Goal: Register for event/course: Sign up to attend an event or enroll in a course

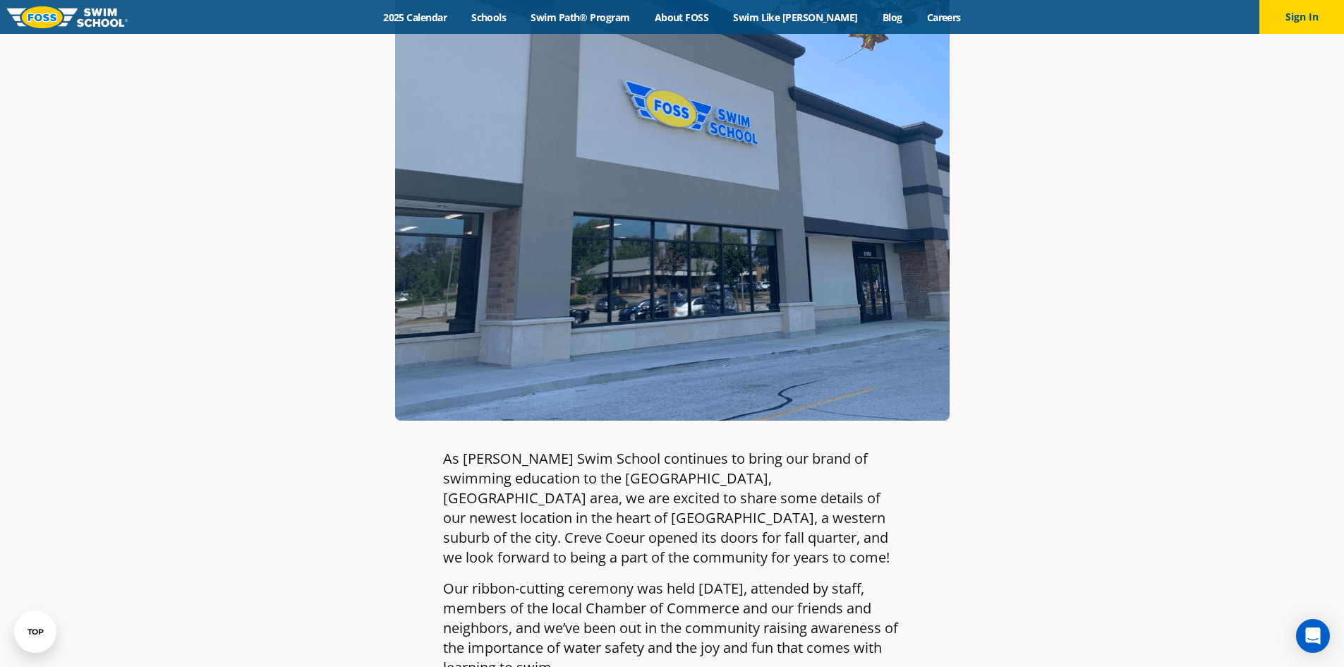
scroll to position [141, 0]
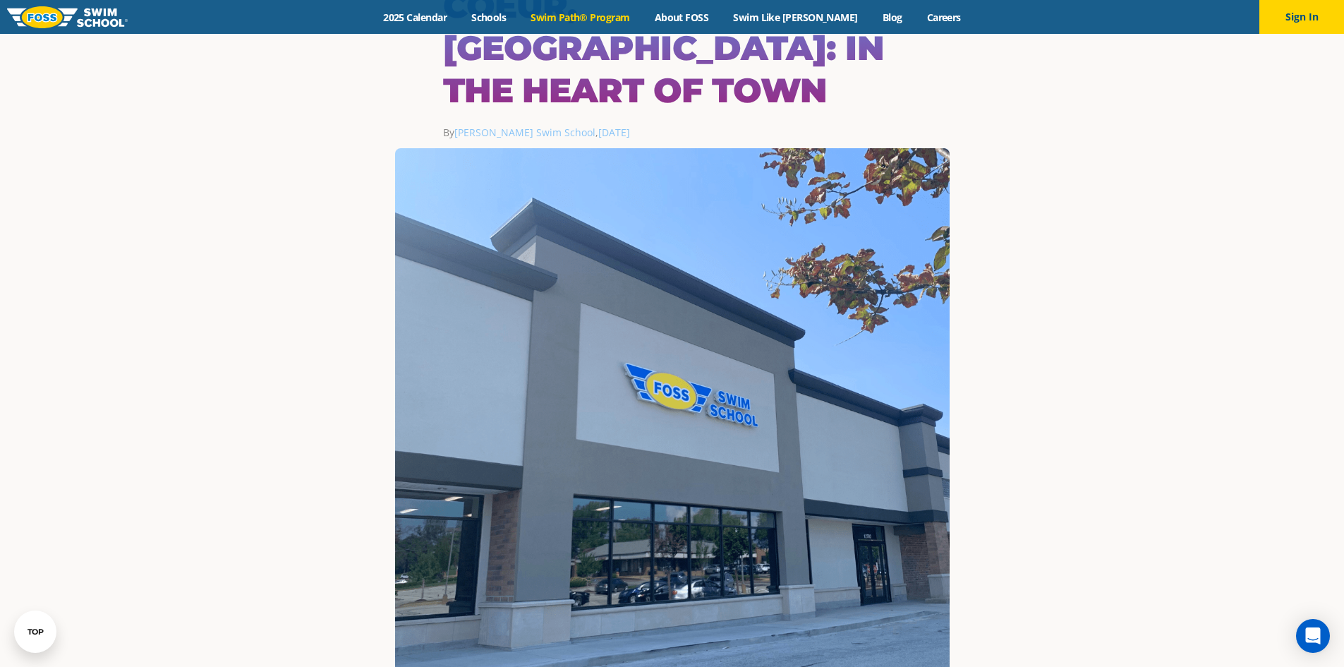
click at [637, 18] on link "Swim Path® Program" at bounding box center [579, 17] width 123 height 13
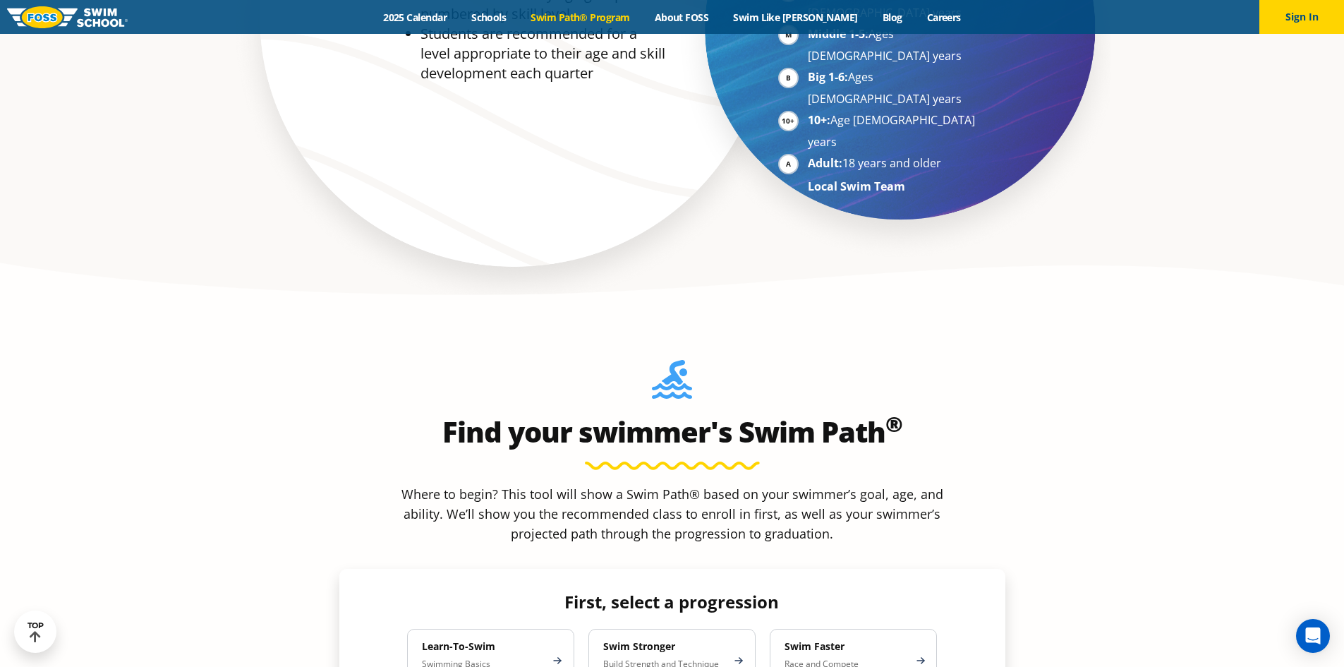
scroll to position [1199, 0]
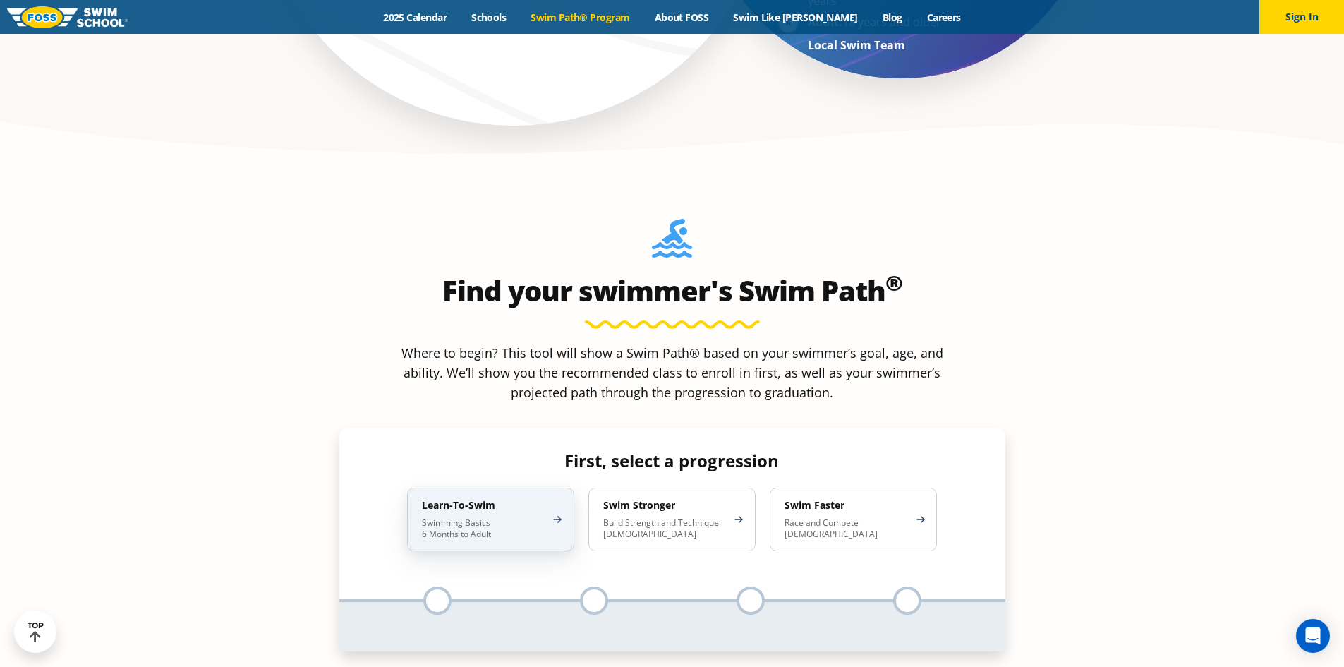
click at [476, 517] on p "Swimming Basics 6 Months to Adult" at bounding box center [483, 528] width 123 height 23
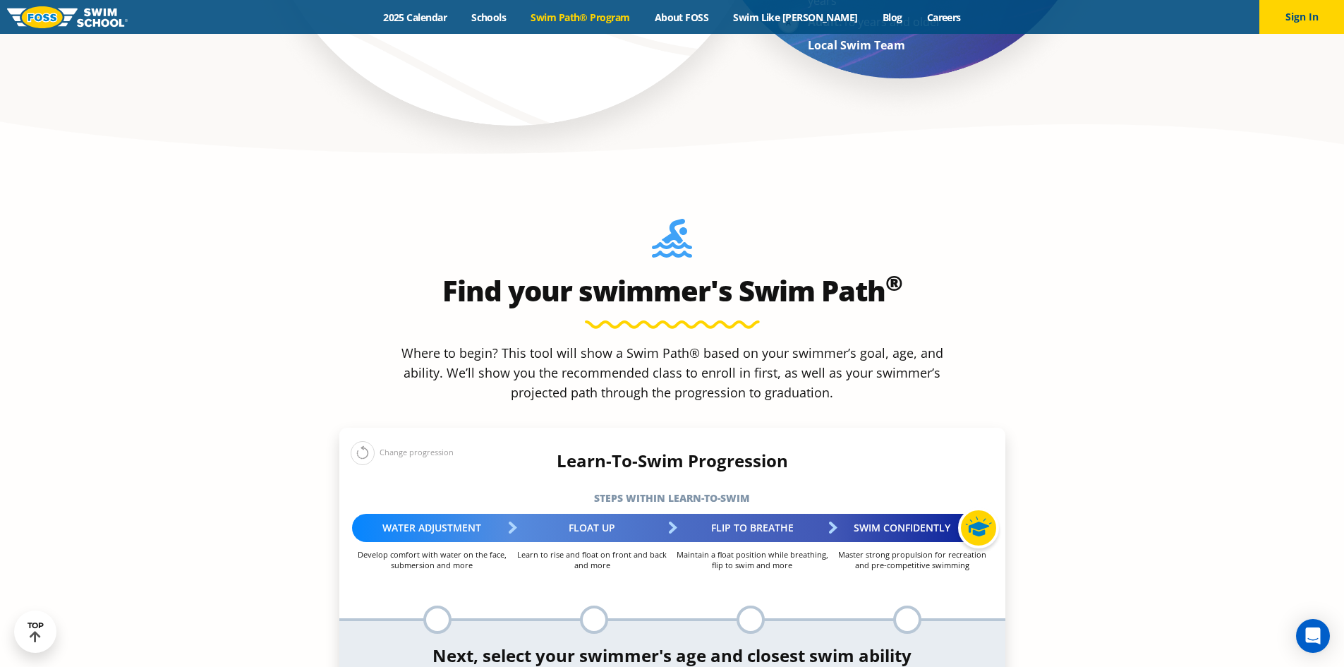
click at [436, 605] on div at bounding box center [437, 619] width 28 height 28
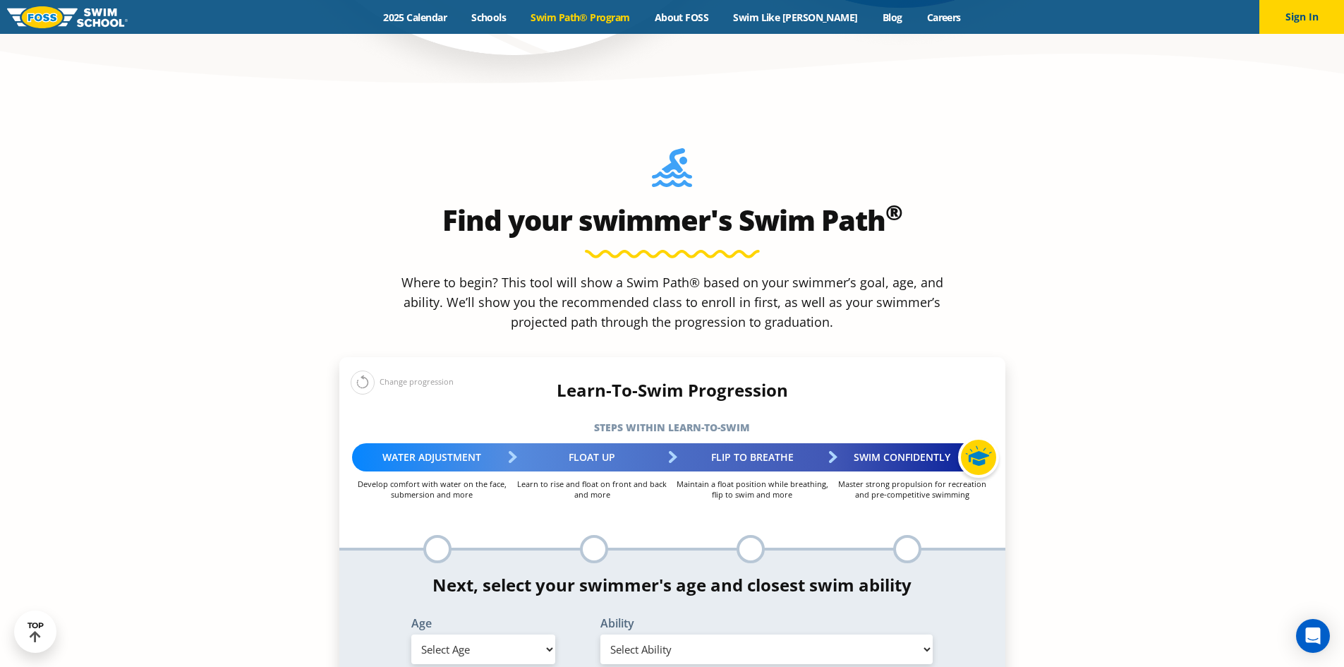
click at [538, 634] on select "Select Age 6 months - 1 year 1 year 2 years 3 years 4 years 5 years 6 years 7 y…" at bounding box center [483, 649] width 144 height 30
select select "3-years"
click at [411, 634] on select "Select Age 6 months - 1 year 1 year 2 years 3 years 4 years 5 years 6 years 7 y…" at bounding box center [483, 649] width 144 height 30
click at [914, 634] on select "Select Ability First in-water experience When in the water, reliant on a life j…" at bounding box center [766, 649] width 333 height 30
select select "3-years-when-in-the-water-reliant-on-a-life-jacket-or-floatation-device"
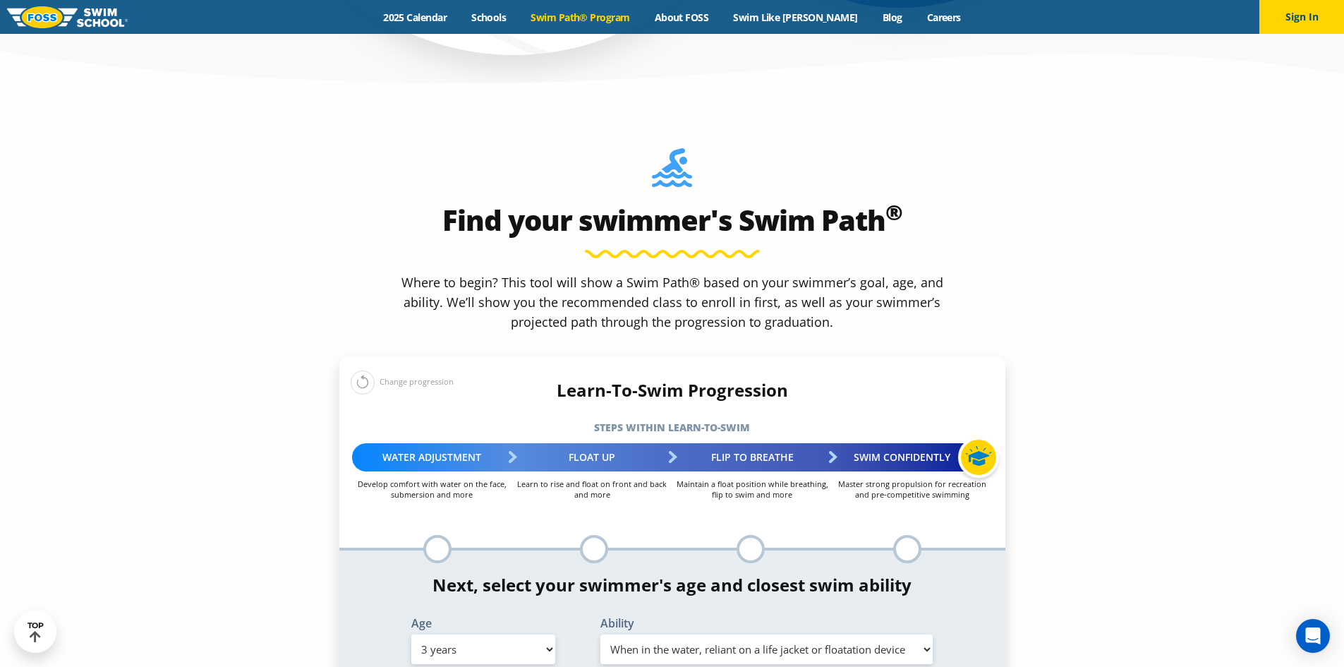
click at [600, 634] on select "Select Ability First in-water experience When in the water, reliant on a life j…" at bounding box center [766, 649] width 333 height 30
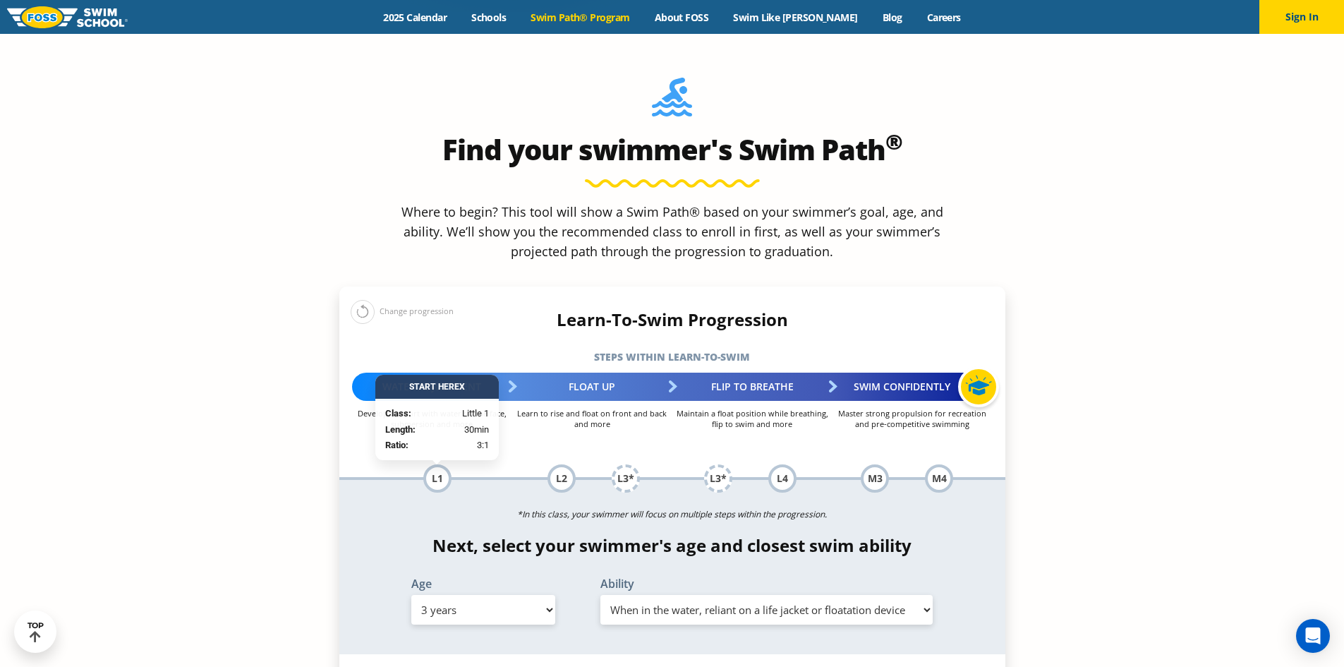
scroll to position [1411, 0]
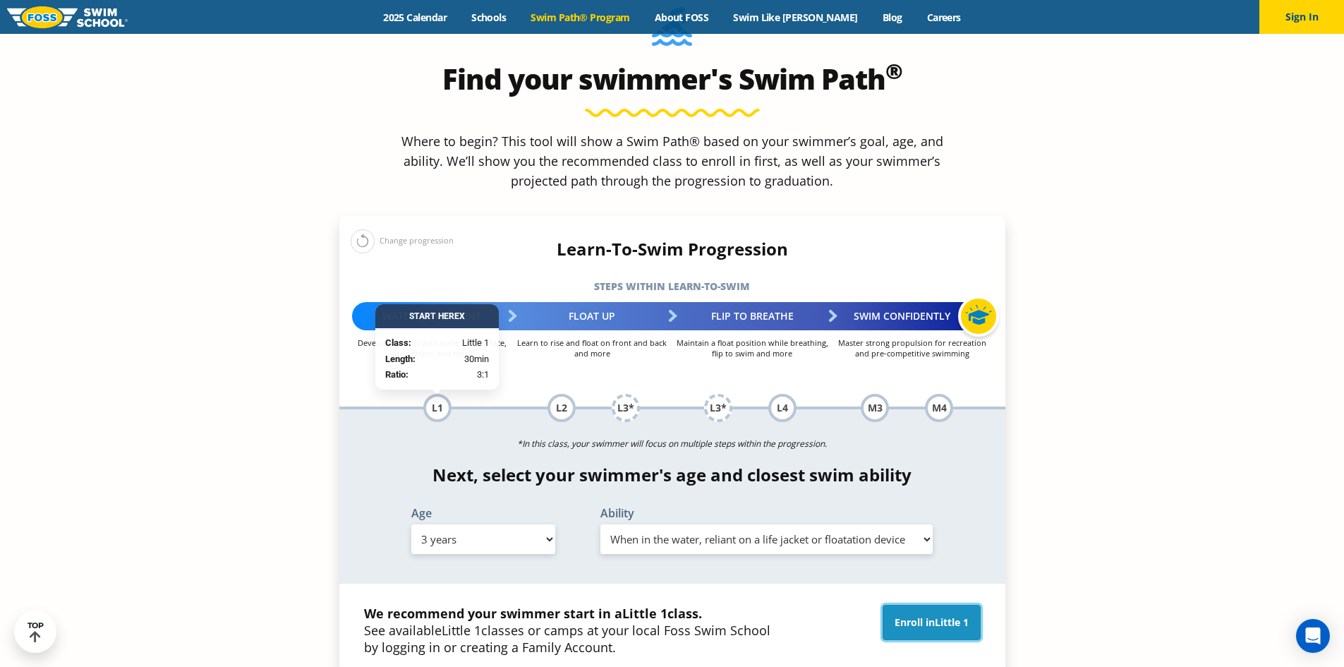
click at [913, 604] on link "Enroll in Little 1" at bounding box center [931, 621] width 98 height 35
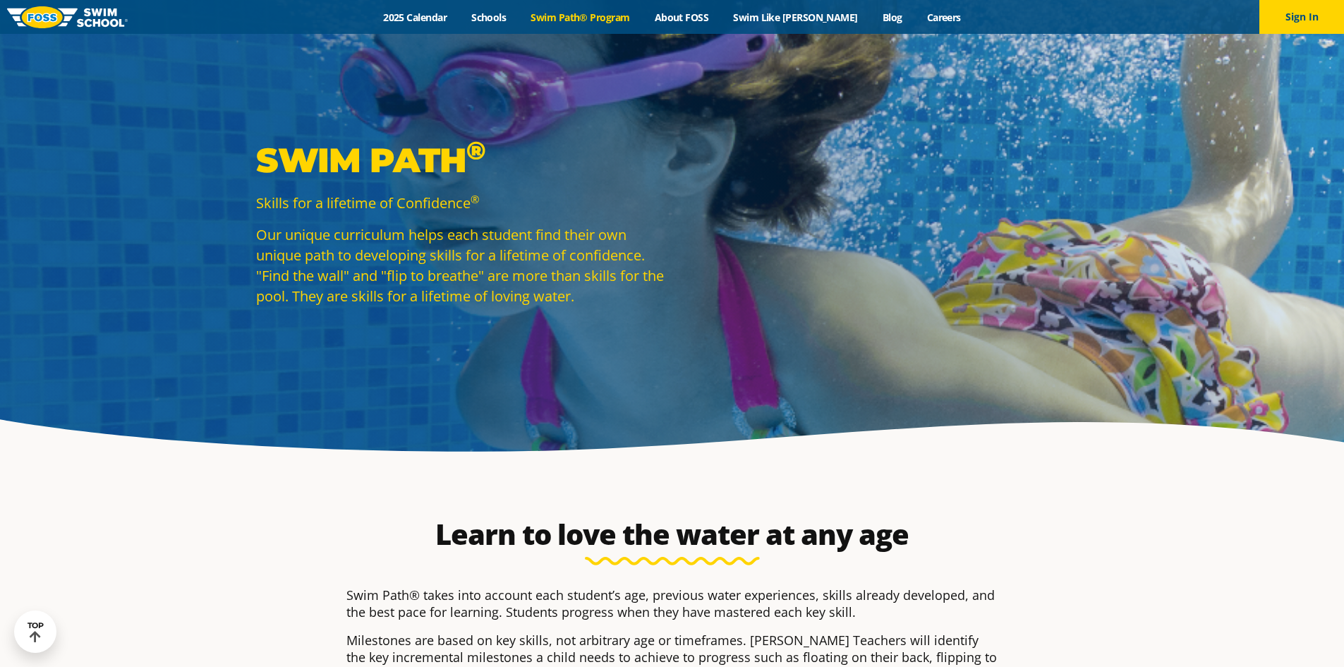
select select "3-years"
select select
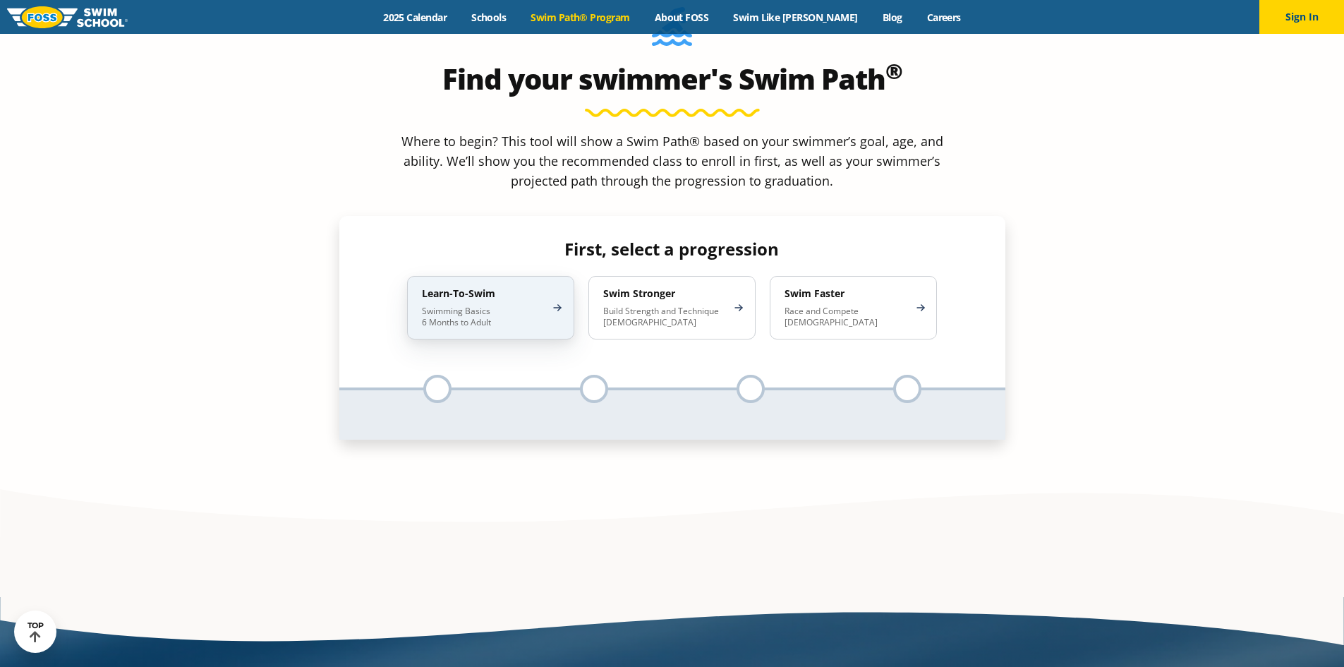
scroll to position [1411, 0]
click at [511, 276] on div "Learn-To-Swim Swimming Basics 6 Months to Adult" at bounding box center [490, 307] width 167 height 63
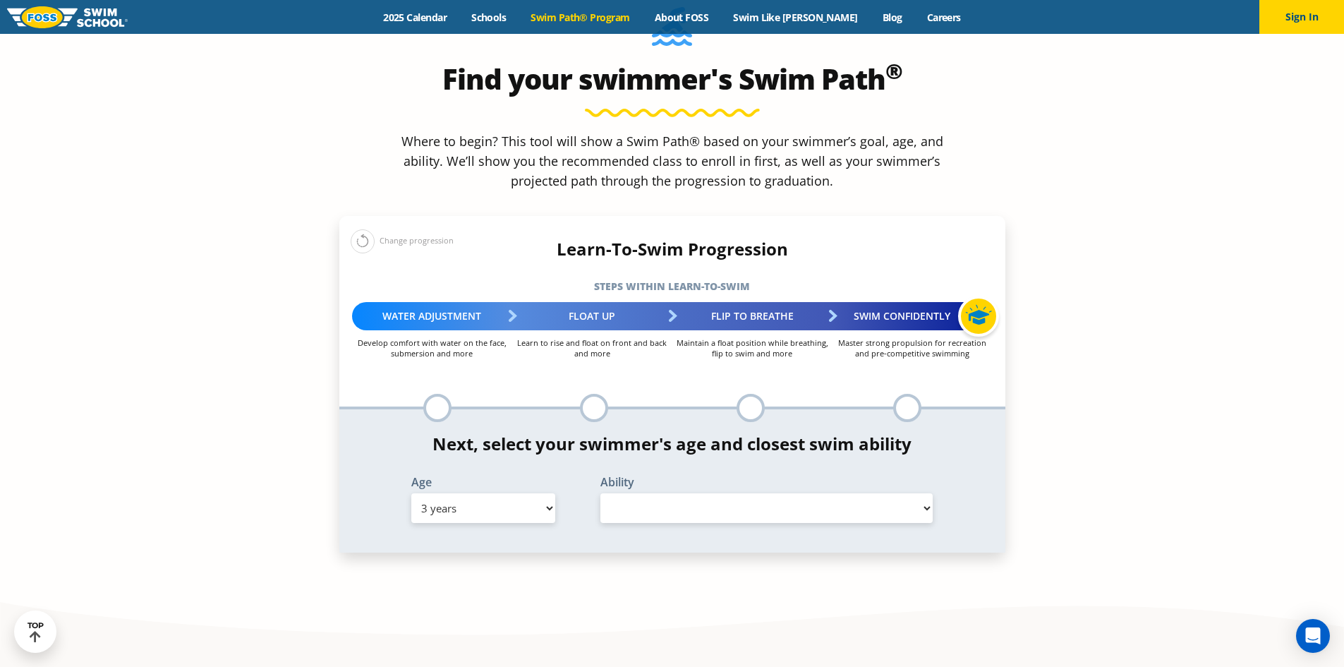
click at [537, 476] on div "Age Select Age 6 months - 1 year 1 year 2 years 3 years 4 years 5 years 6 years…" at bounding box center [483, 501] width 189 height 51
click at [535, 493] on select "Select Age 6 months - 1 year 1 year 2 years 3 years 4 years 5 years 6 years 7 y…" at bounding box center [483, 508] width 144 height 30
select select "adult-18-years-"
click at [411, 493] on select "Select Age 6 months - 1 year 1 year 2 years 3 years 4 years 5 years 6 years 7 y…" at bounding box center [483, 508] width 144 height 30
click at [686, 493] on select "Select Ability First in-water experience When in the water reliant on a life ja…" at bounding box center [766, 508] width 333 height 30
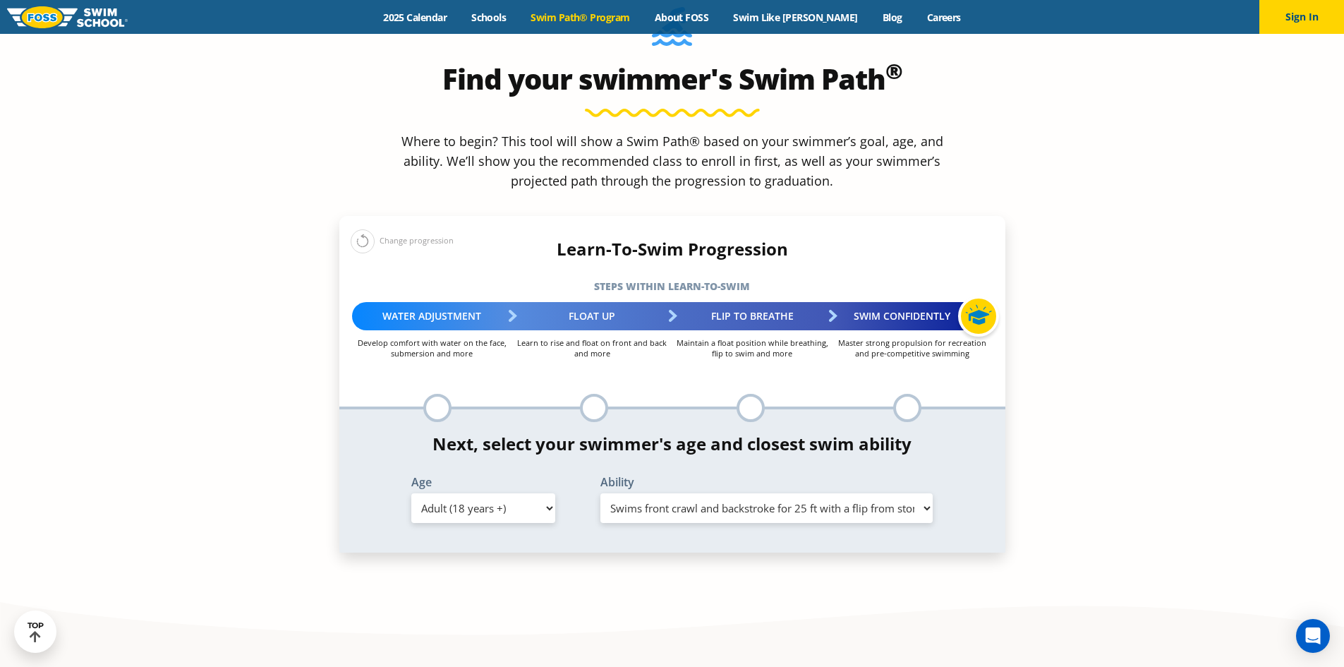
click at [600, 493] on select "Select Ability First in-water experience When in the water reliant on a life ja…" at bounding box center [766, 508] width 333 height 30
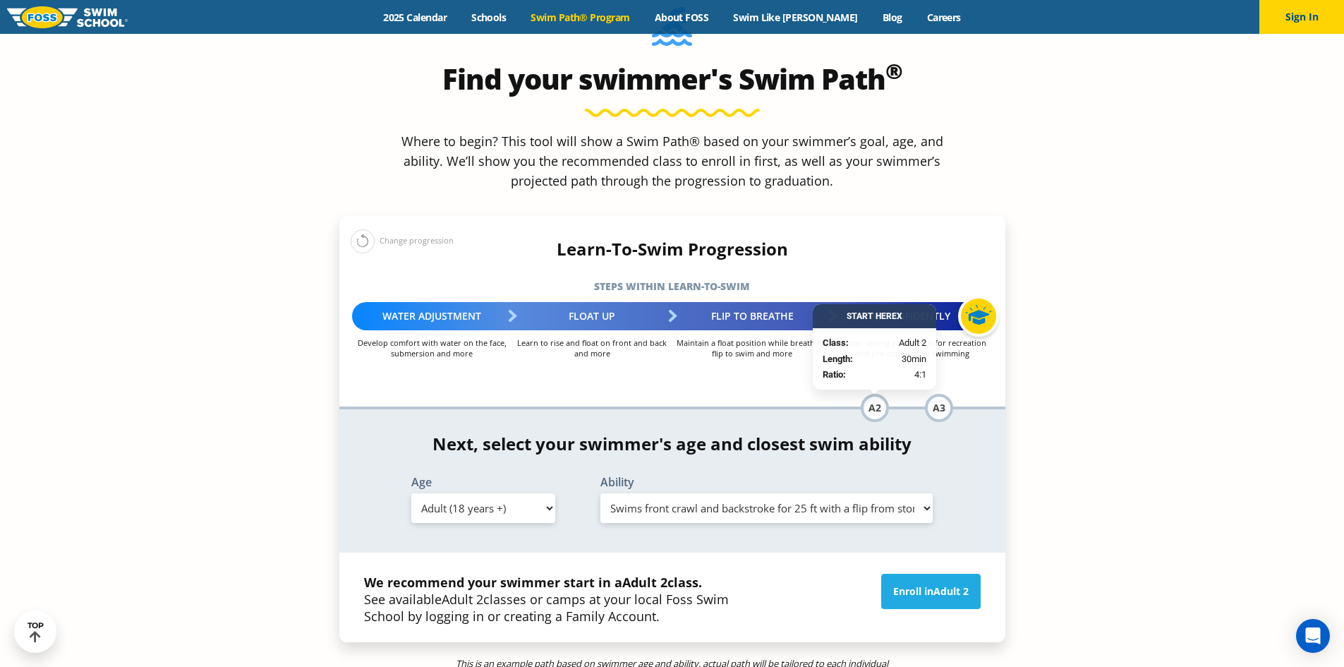
click at [911, 493] on select "Select Ability First in-water experience When in the water reliant on a life ja…" at bounding box center [766, 508] width 333 height 30
select select "adult-18-years--front-crawl-40-ft-and-backstroke-40-ft-and-breaststroke-for-15-…"
click at [600, 493] on select "Select Ability First in-water experience When in the water reliant on a life ja…" at bounding box center [766, 508] width 333 height 30
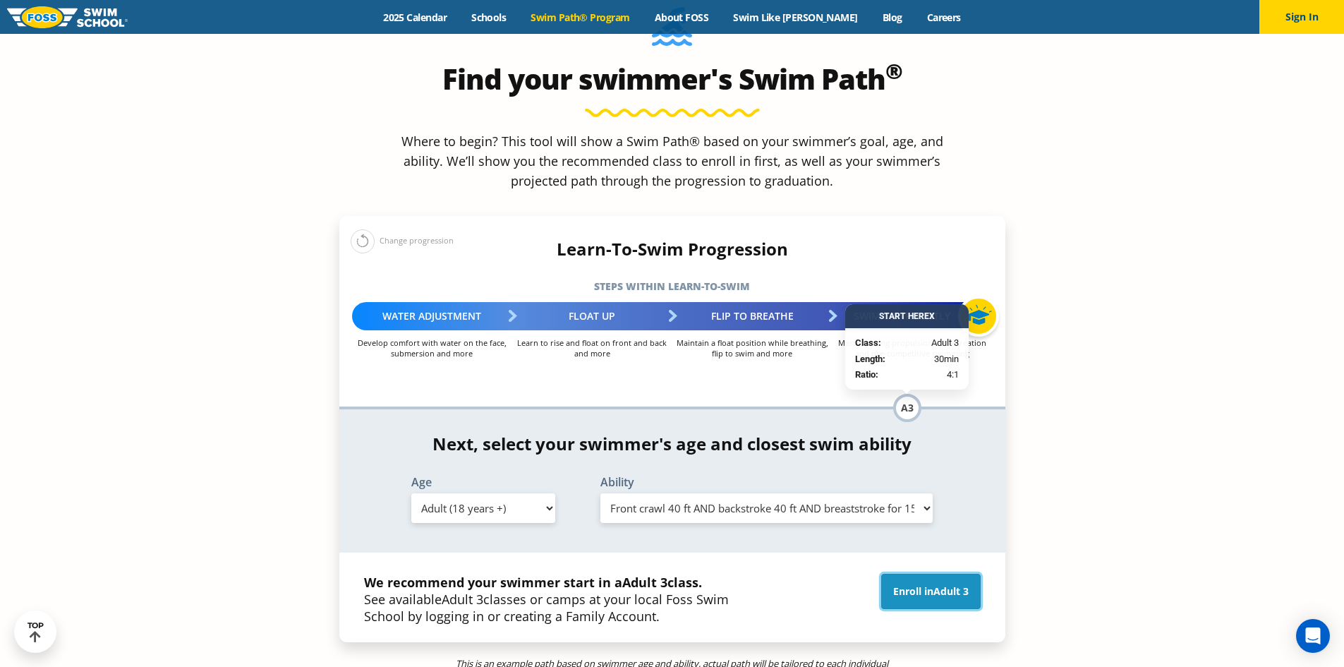
click at [956, 584] on span "Adult 3" at bounding box center [950, 590] width 35 height 13
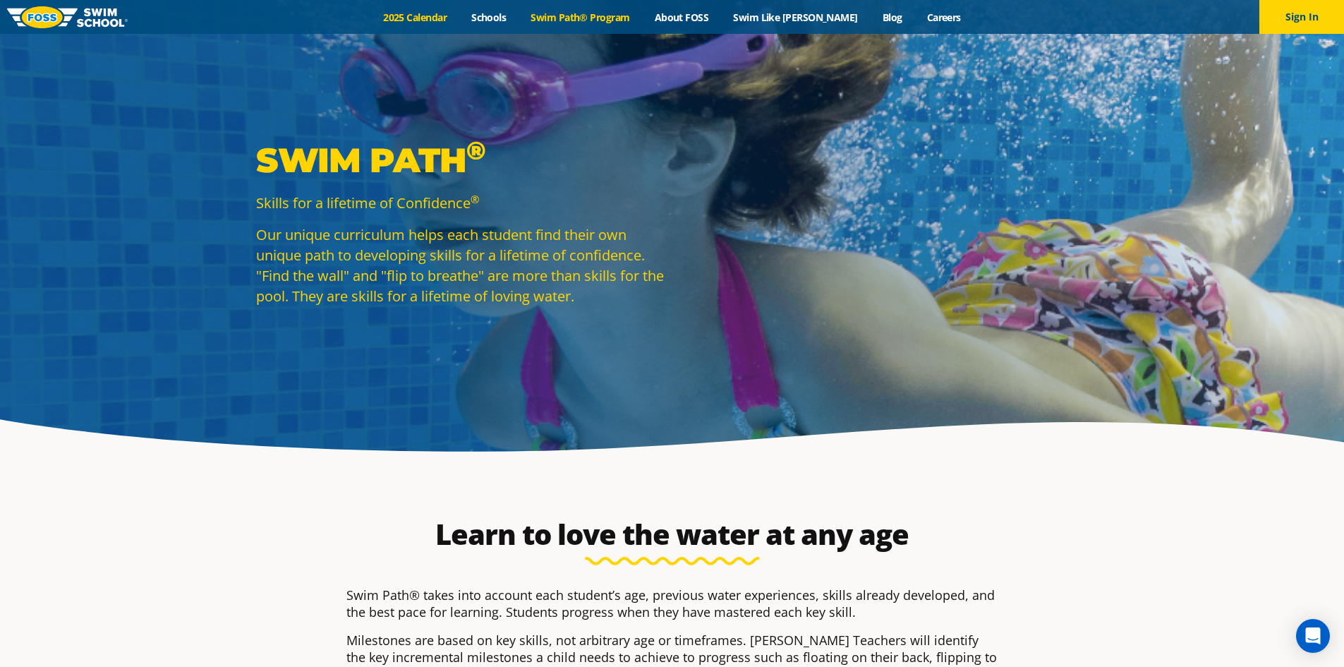
click at [459, 16] on link "2025 Calendar" at bounding box center [415, 17] width 88 height 13
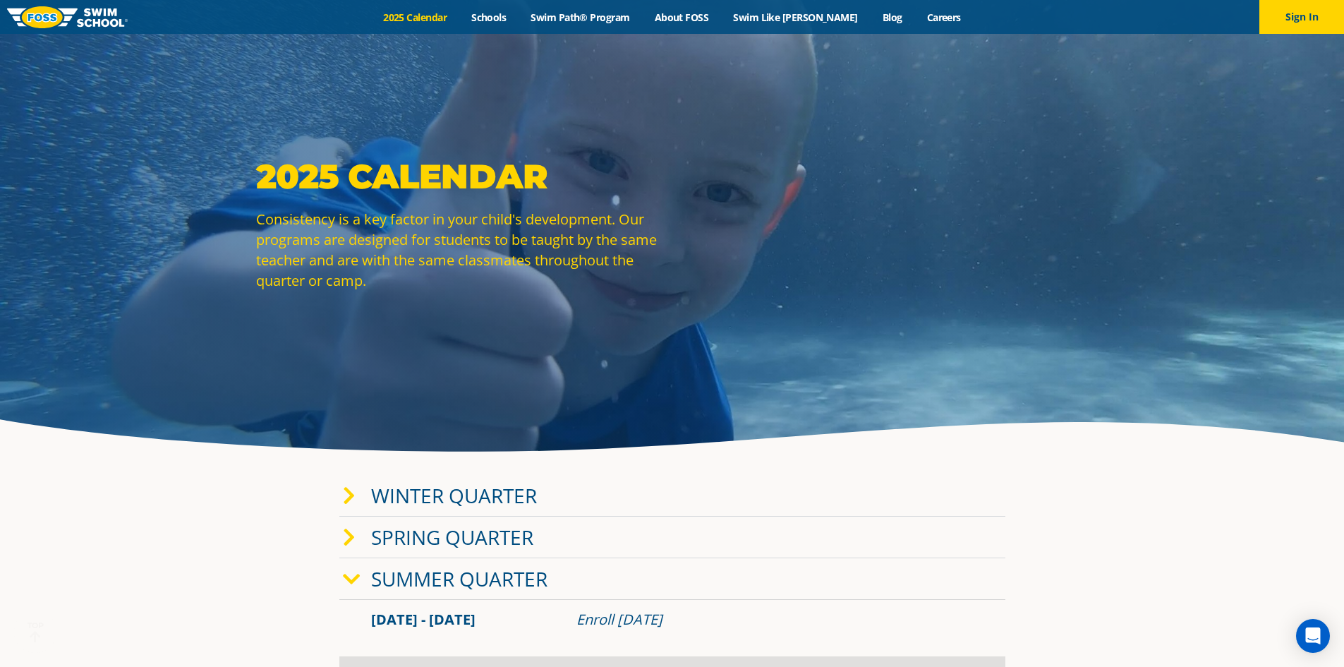
scroll to position [71, 0]
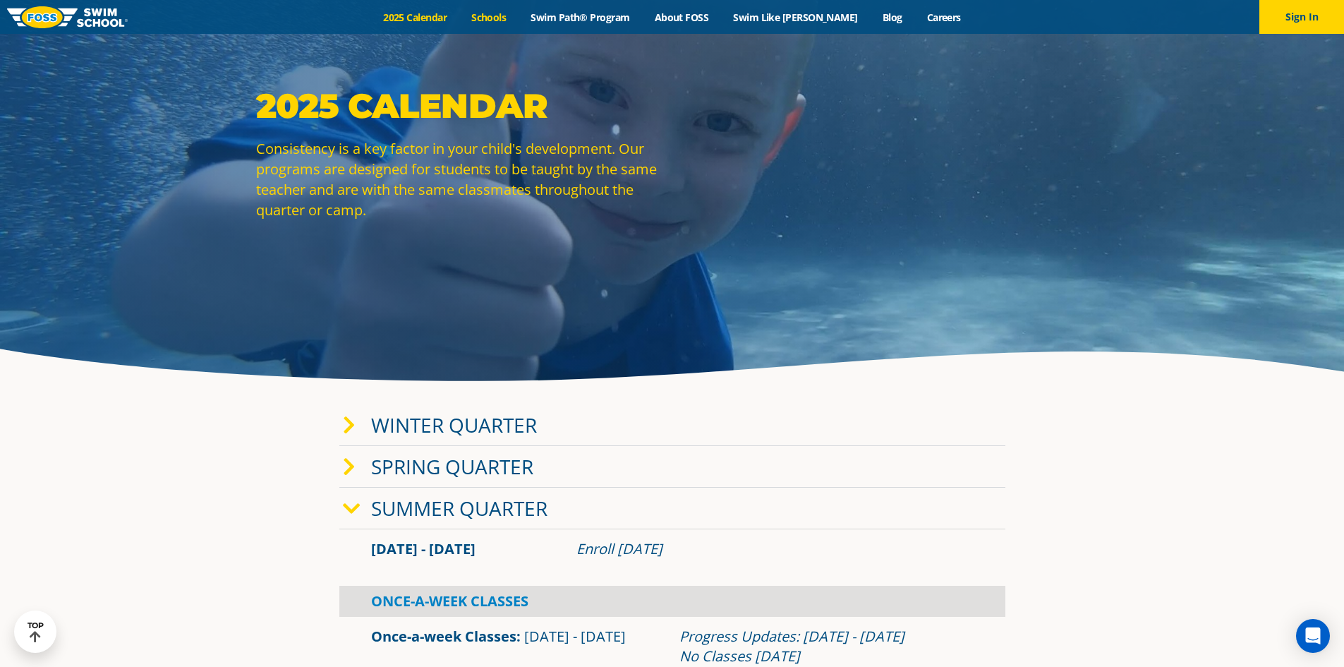
click at [516, 18] on link "Schools" at bounding box center [488, 17] width 59 height 13
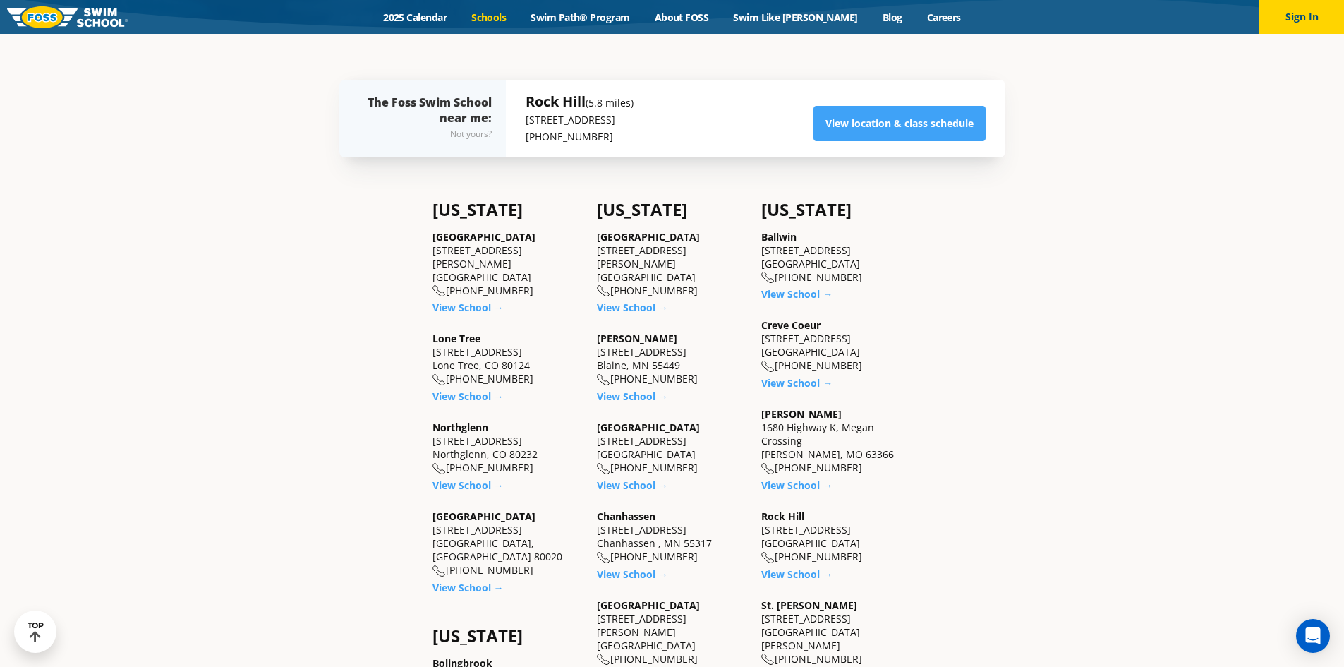
scroll to position [494, 0]
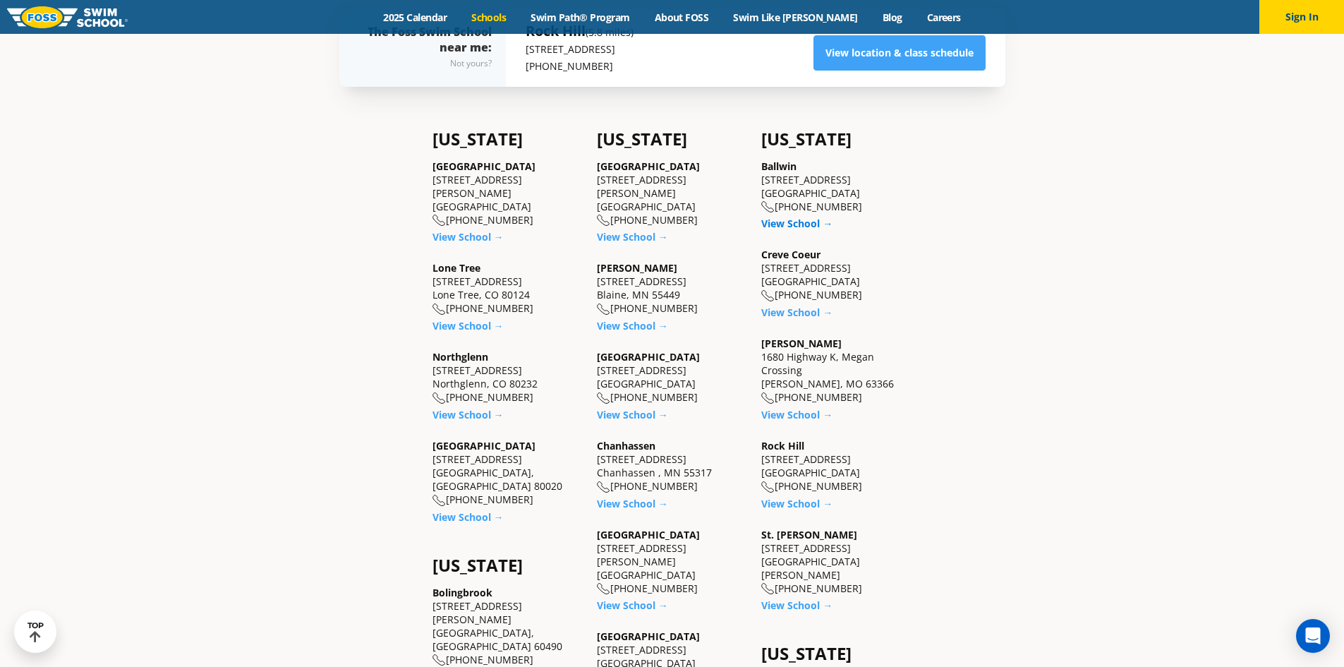
click at [779, 217] on link "View School →" at bounding box center [796, 223] width 71 height 13
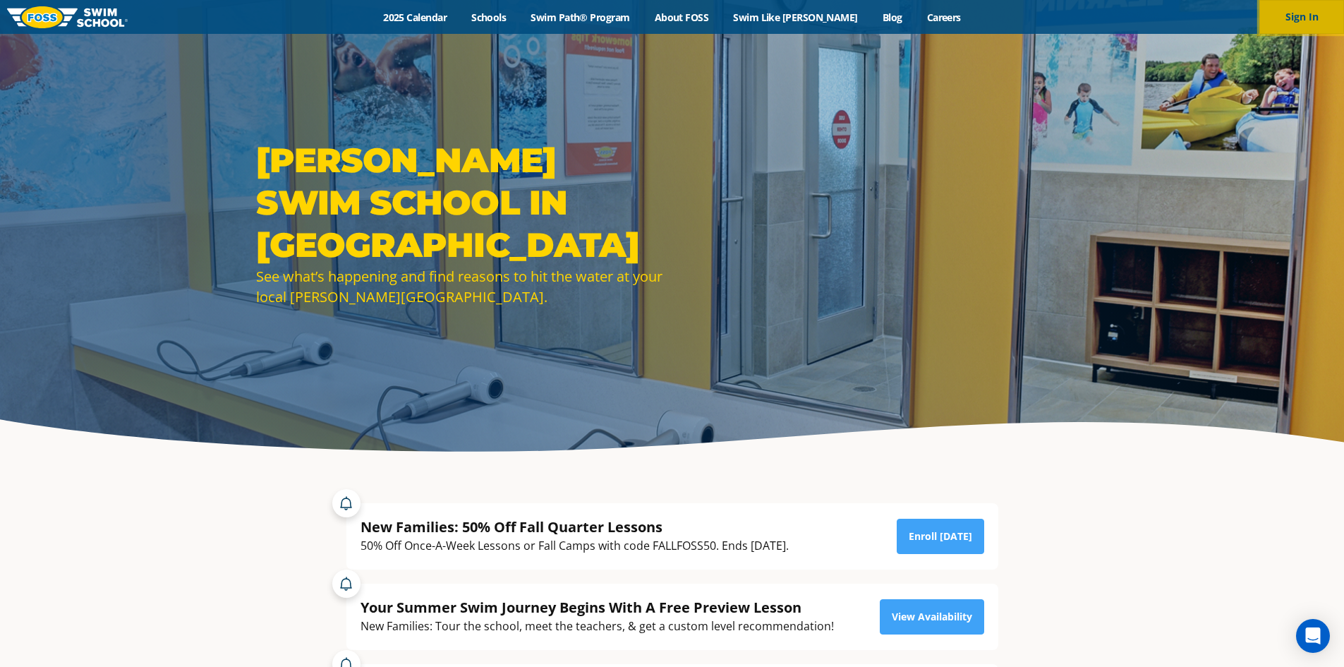
click at [1332, 19] on button "Sign In" at bounding box center [1301, 17] width 85 height 34
